Goal: Transaction & Acquisition: Purchase product/service

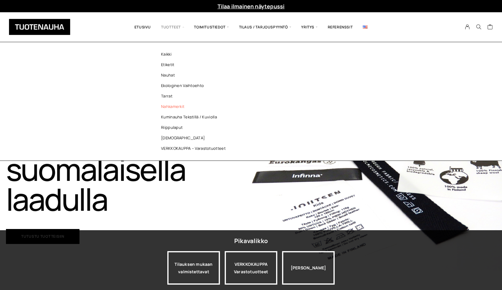
click at [170, 106] on link "Nahkamerkit" at bounding box center [195, 106] width 87 height 10
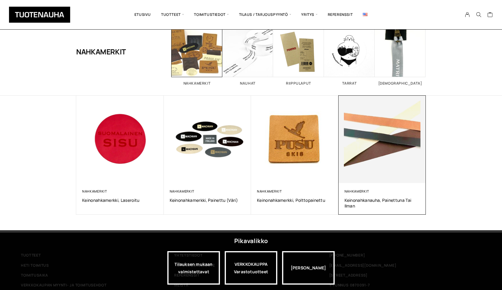
scroll to position [38, 0]
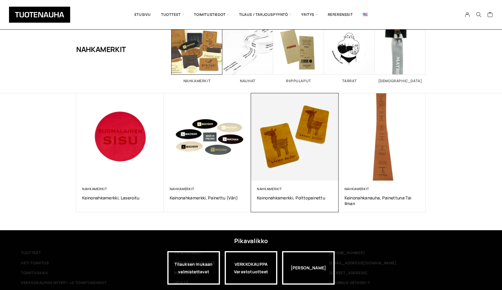
click at [280, 156] on img at bounding box center [295, 137] width 92 height 92
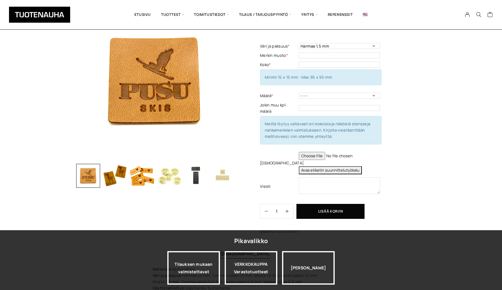
scroll to position [51, 0]
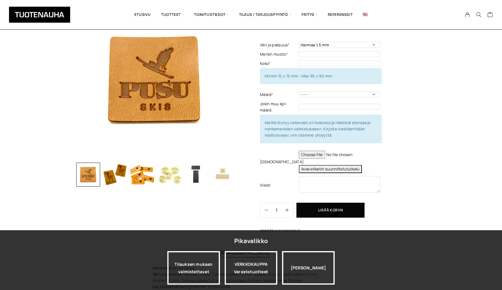
click at [144, 176] on img "button" at bounding box center [142, 175] width 24 height 24
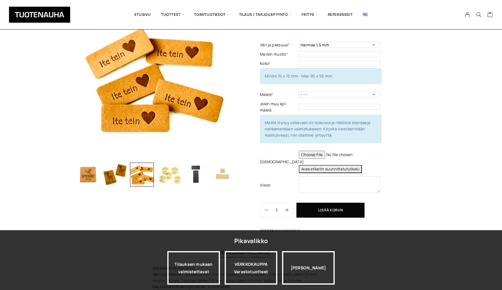
click at [114, 176] on img "button" at bounding box center [115, 175] width 24 height 24
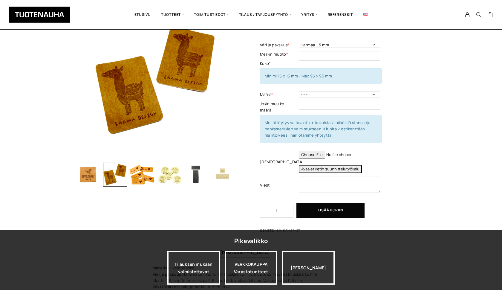
click at [91, 176] on img "button" at bounding box center [88, 175] width 24 height 24
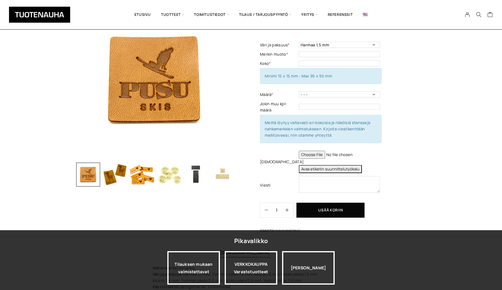
click at [174, 178] on img "button" at bounding box center [169, 175] width 24 height 24
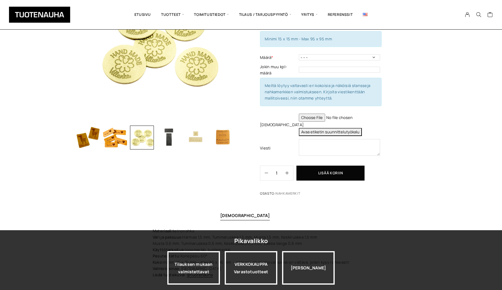
scroll to position [88, 0]
